Goal: Task Accomplishment & Management: Use online tool/utility

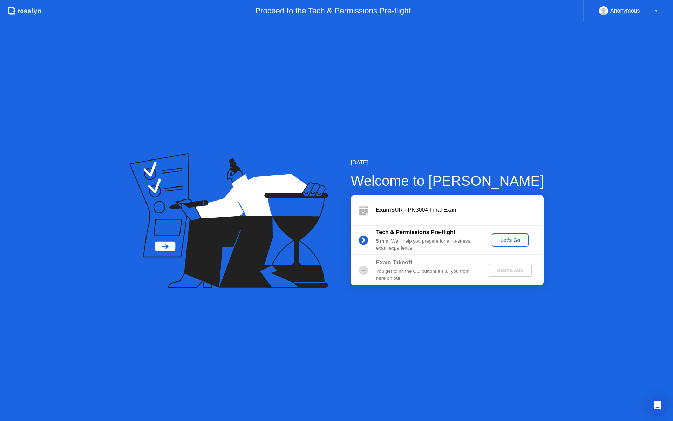
click at [512, 245] on button "Let's Go" at bounding box center [510, 240] width 37 height 13
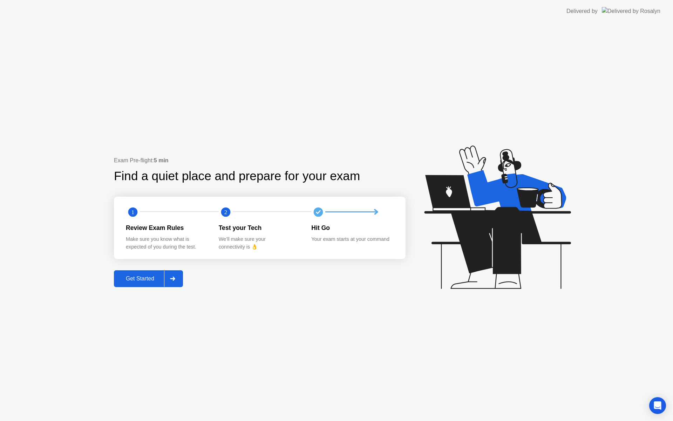
click at [174, 282] on div at bounding box center [172, 279] width 17 height 16
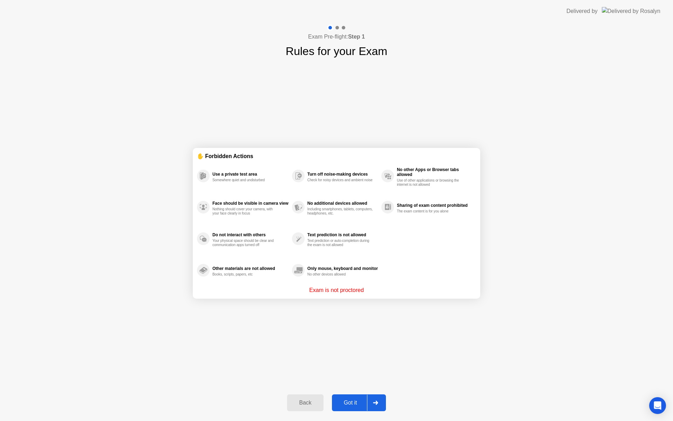
click at [377, 405] on div at bounding box center [375, 403] width 17 height 16
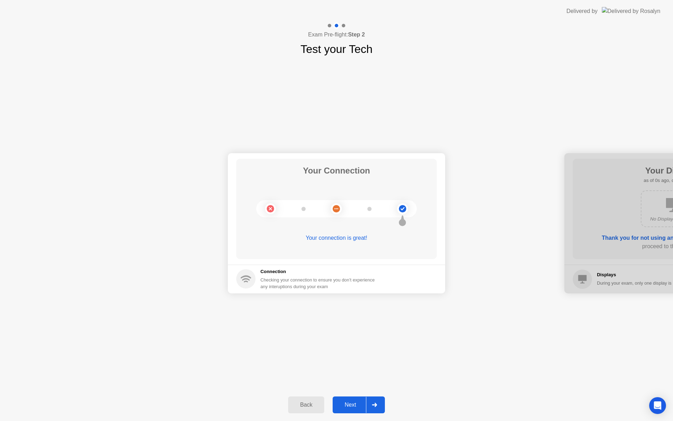
click at [372, 402] on div at bounding box center [374, 405] width 17 height 16
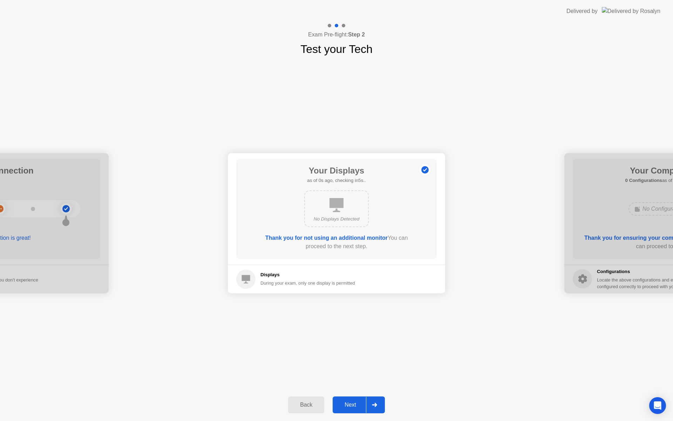
click at [372, 402] on div at bounding box center [374, 405] width 17 height 16
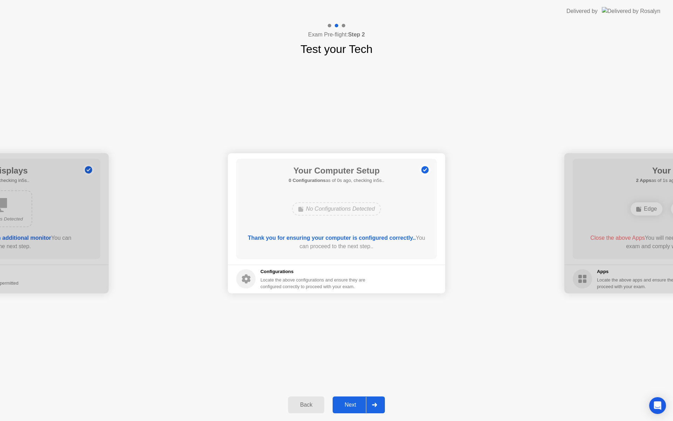
click at [372, 402] on div at bounding box center [374, 405] width 17 height 16
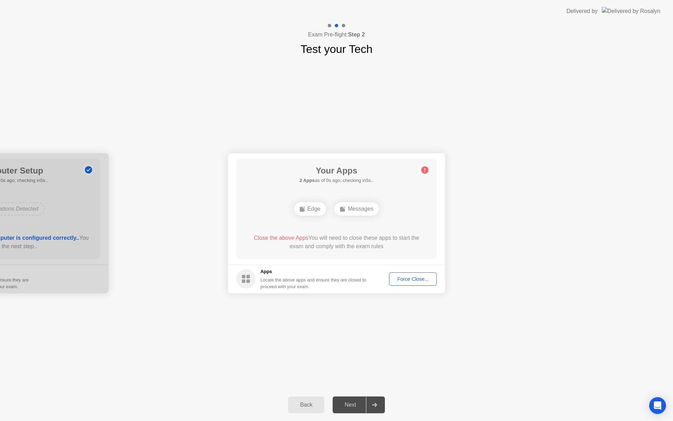
click at [372, 402] on div at bounding box center [374, 405] width 17 height 16
click at [416, 278] on div "Force Close..." at bounding box center [413, 279] width 43 height 6
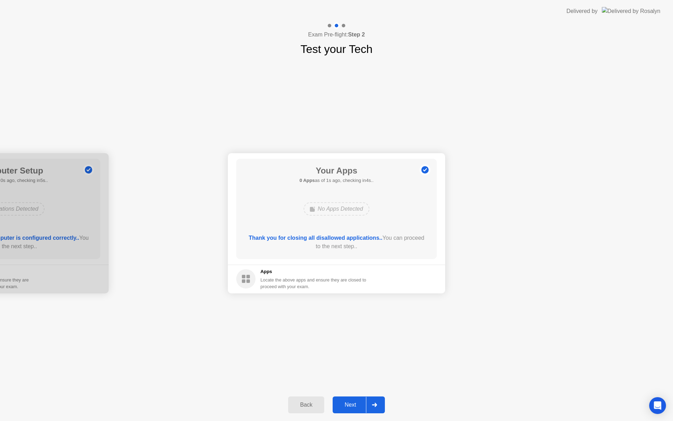
click at [375, 402] on div at bounding box center [374, 405] width 17 height 16
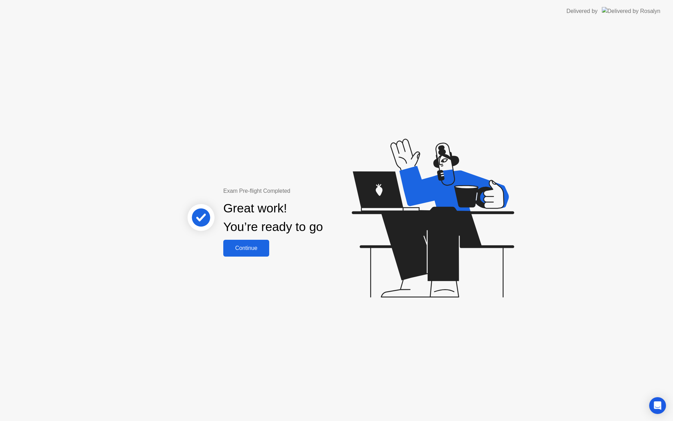
click at [259, 245] on div "Continue" at bounding box center [246, 248] width 42 height 6
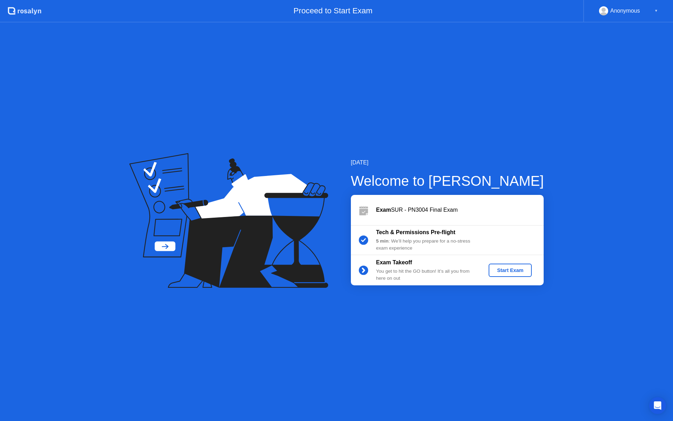
click at [502, 270] on div "Start Exam" at bounding box center [511, 271] width 38 height 6
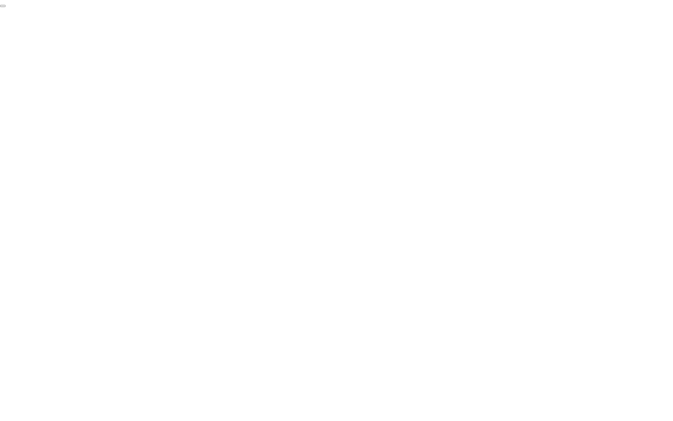
click at [6, 7] on button "End Proctoring Session" at bounding box center [3, 6] width 6 height 2
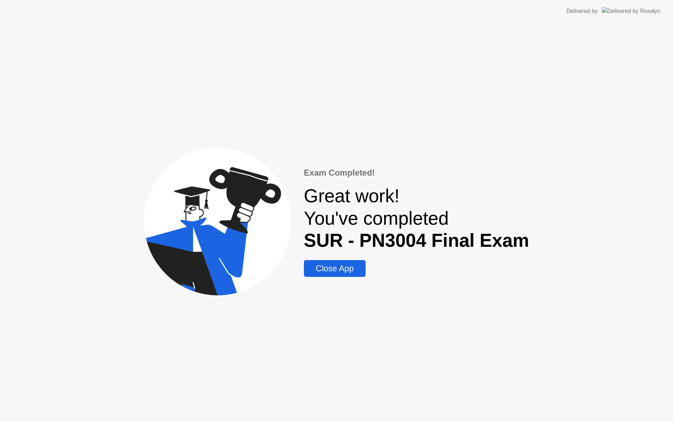
click at [338, 269] on div "Close App" at bounding box center [335, 269] width 58 height 10
